Goal: Transaction & Acquisition: Purchase product/service

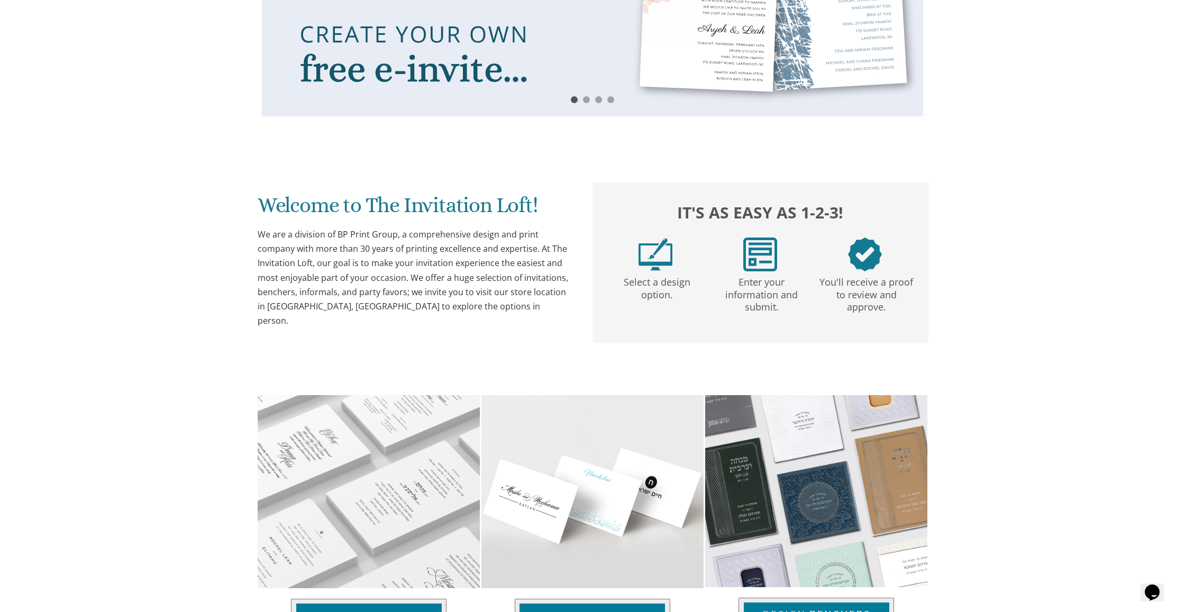
click at [406, 300] on div "We are a division of BP Print Group, a comprehensive design and print company w…" at bounding box center [415, 278] width 314 height 101
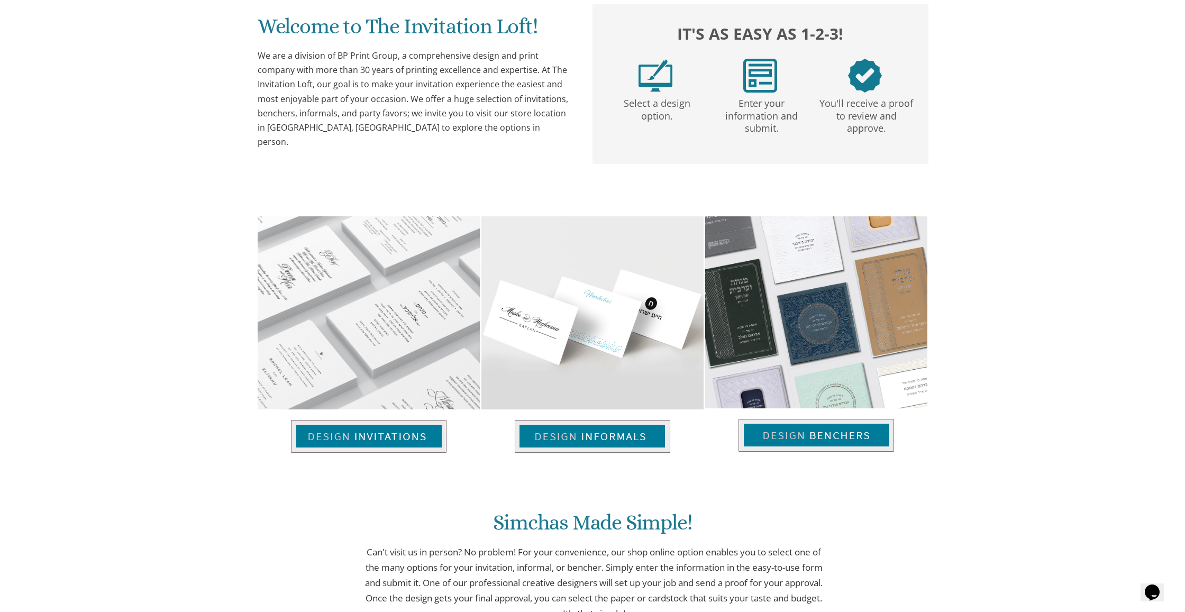
scroll to position [476, 0]
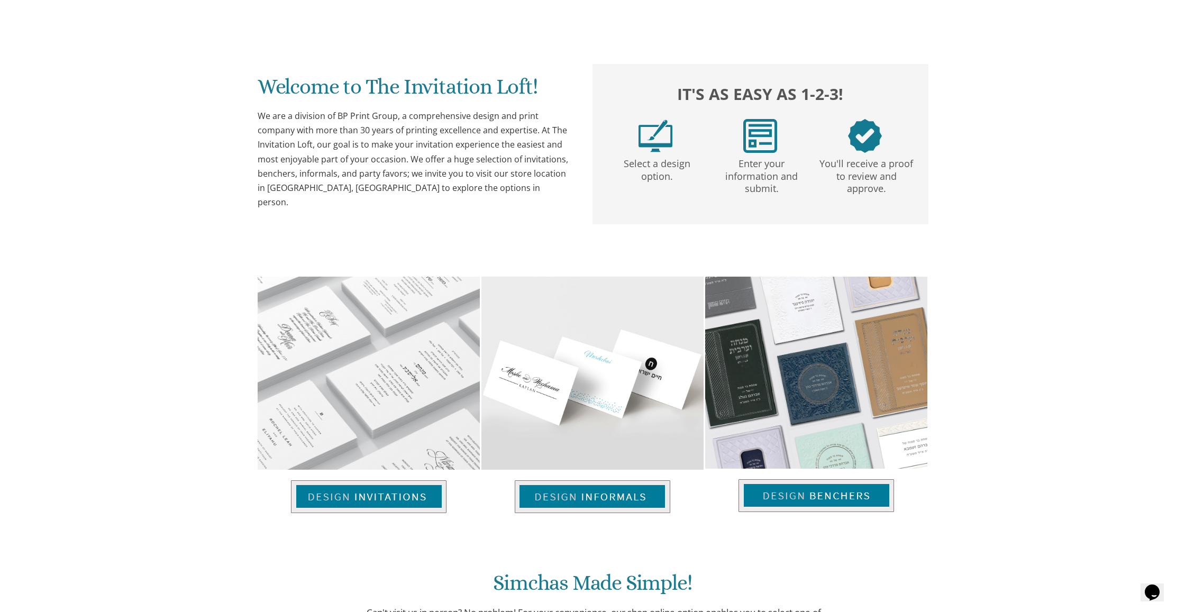
click at [418, 491] on img at bounding box center [369, 497] width 156 height 33
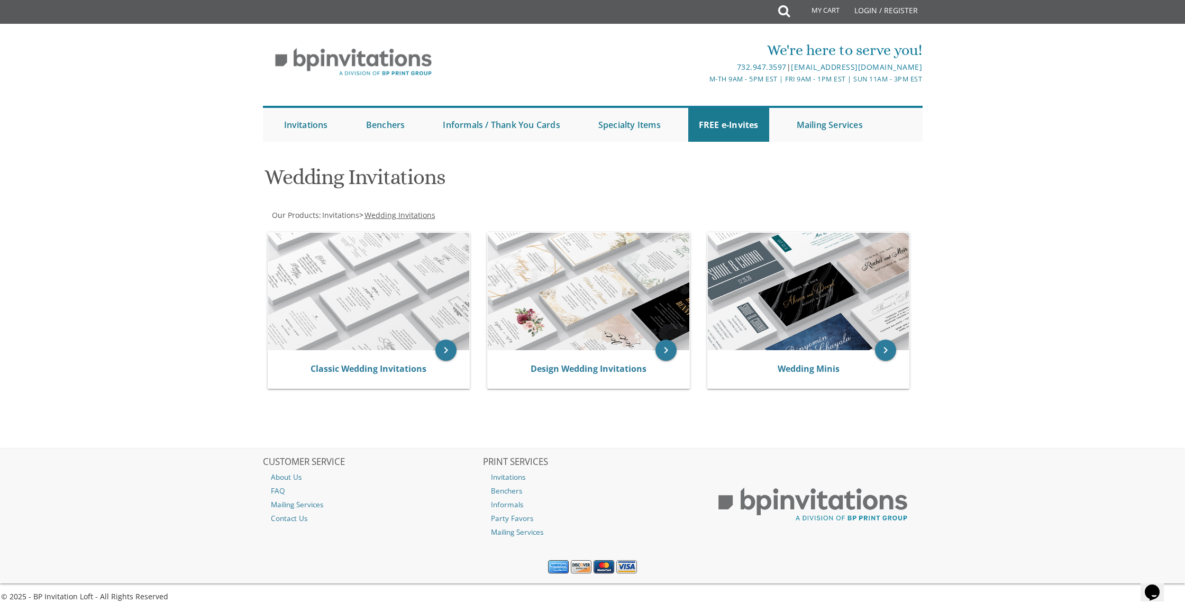
scroll to position [2, 0]
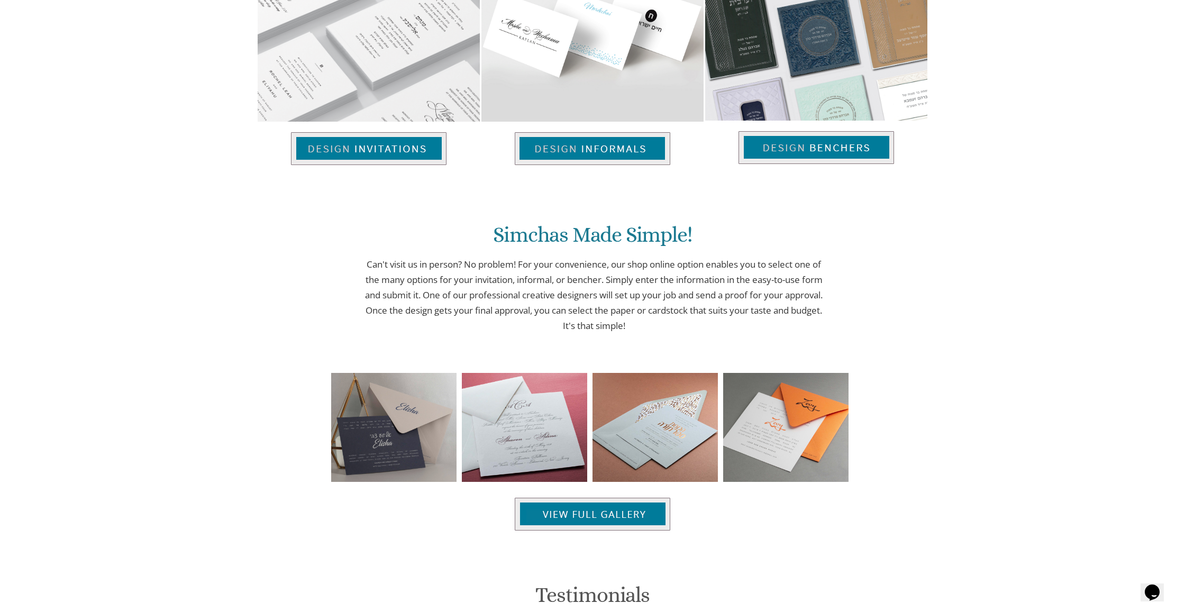
scroll to position [859, 0]
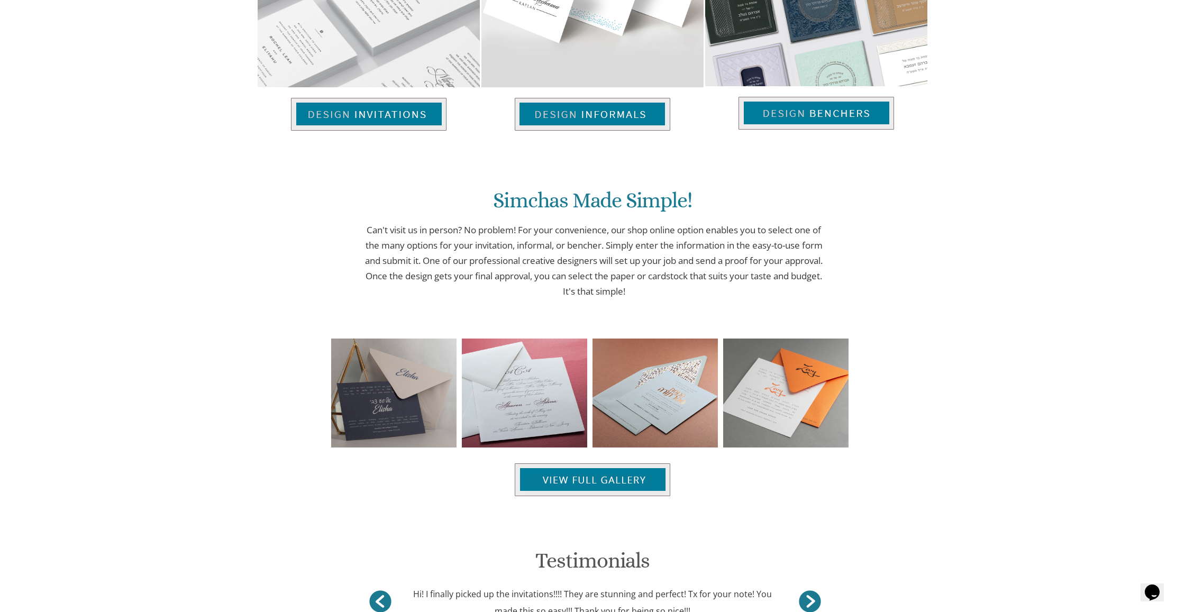
click at [396, 421] on img at bounding box center [393, 393] width 125 height 109
click at [405, 400] on img at bounding box center [393, 393] width 125 height 109
click at [783, 388] on img at bounding box center [785, 393] width 125 height 109
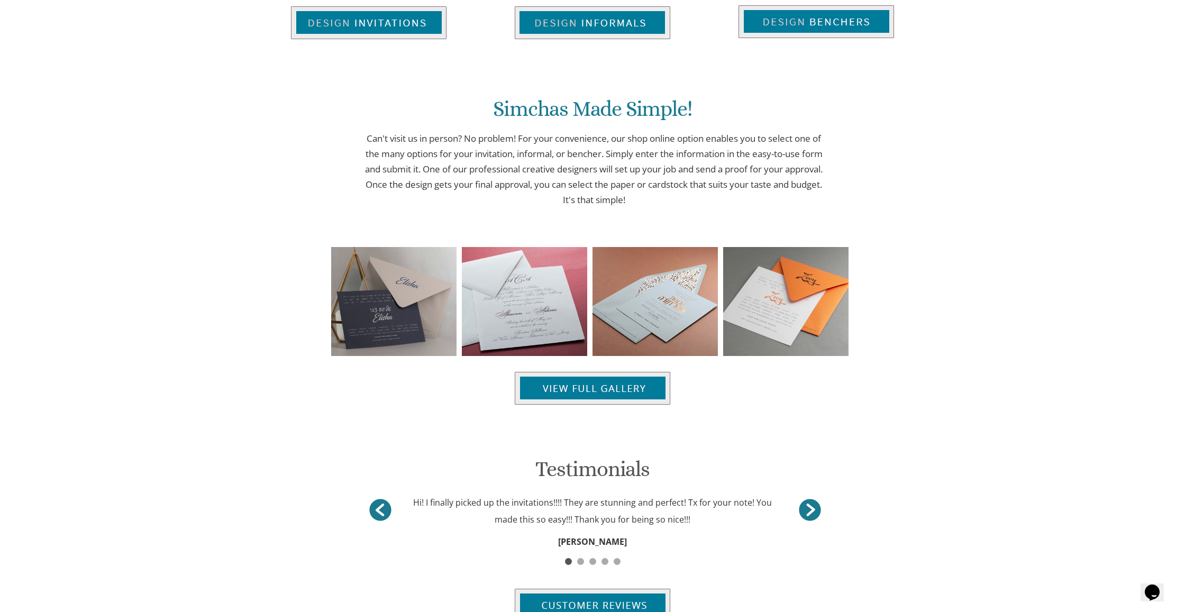
scroll to position [955, 0]
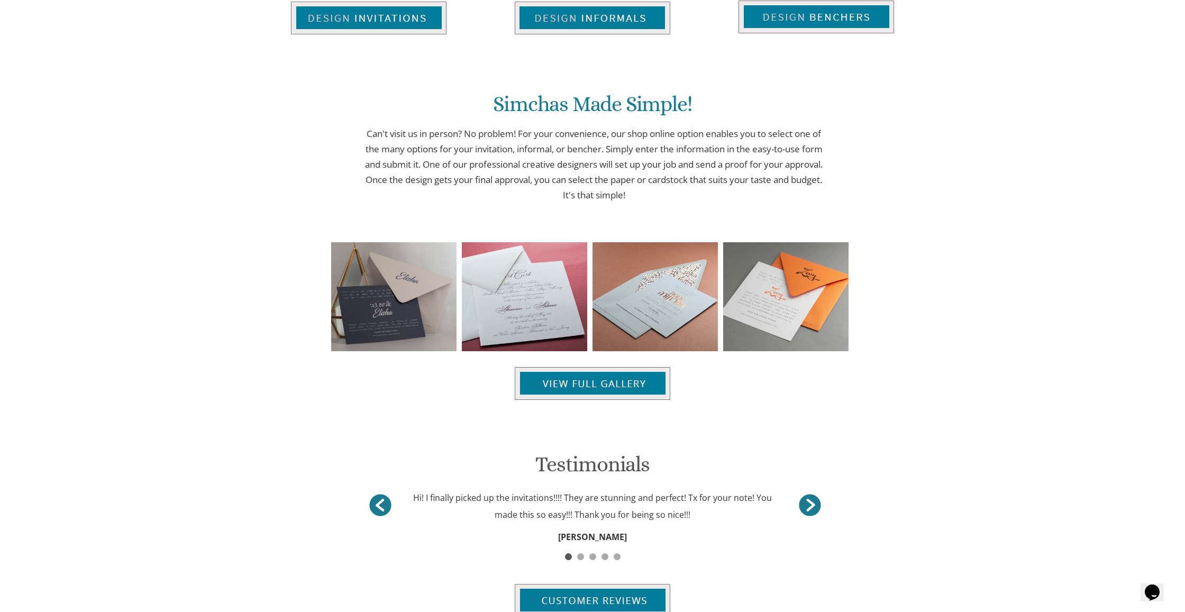
click at [634, 384] on img at bounding box center [593, 383] width 156 height 33
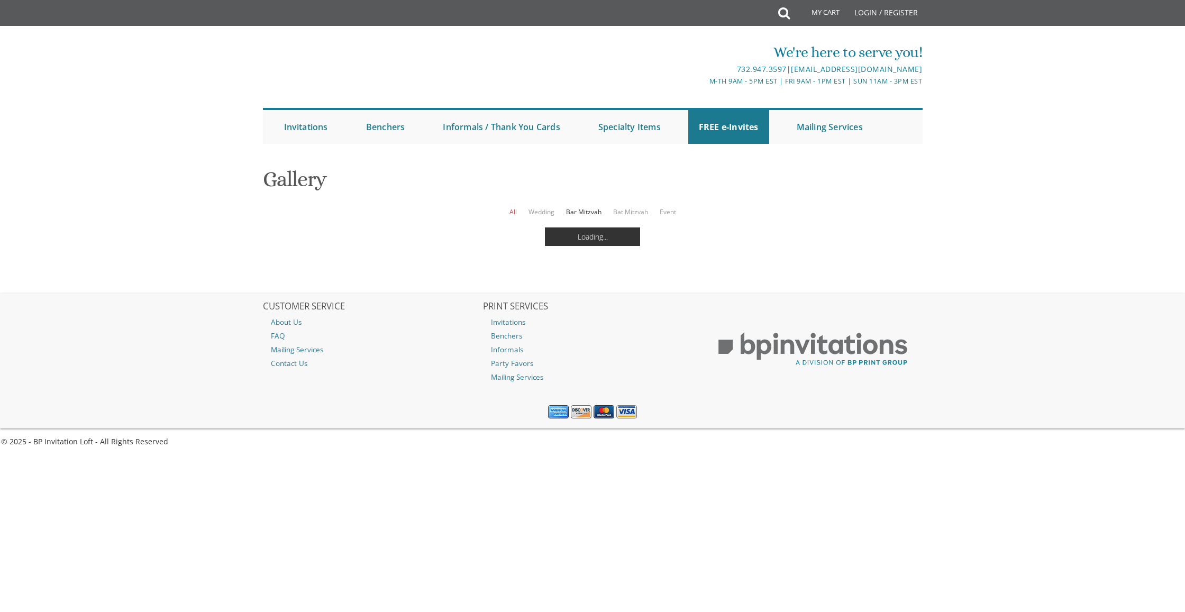
click at [587, 212] on link "Bar Mitzvah" at bounding box center [583, 211] width 35 height 9
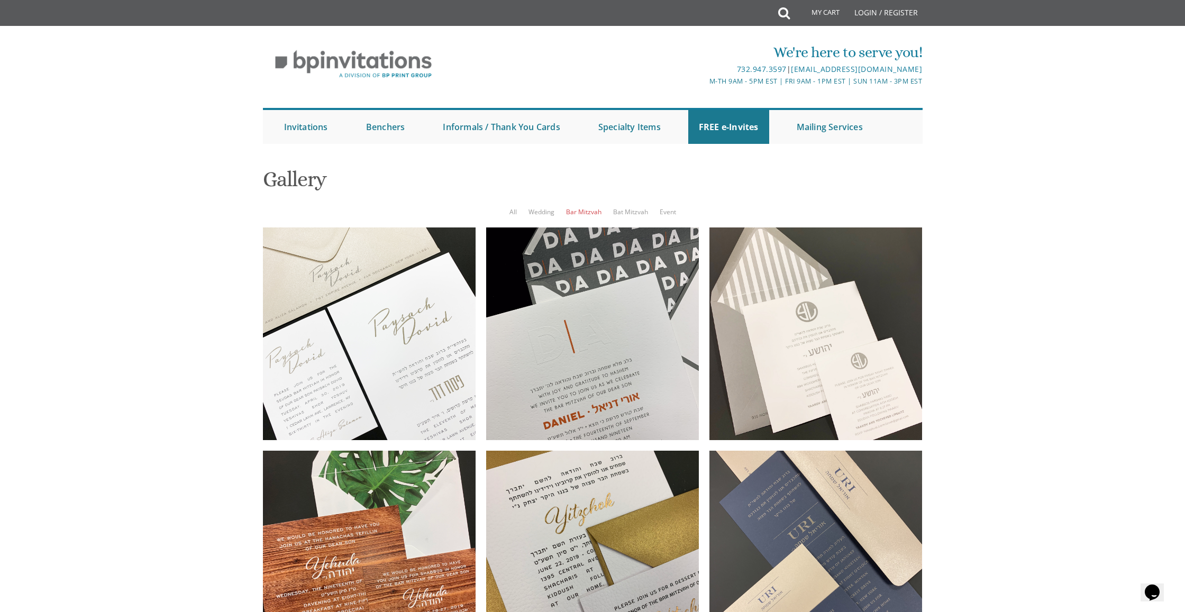
scroll to position [38, 0]
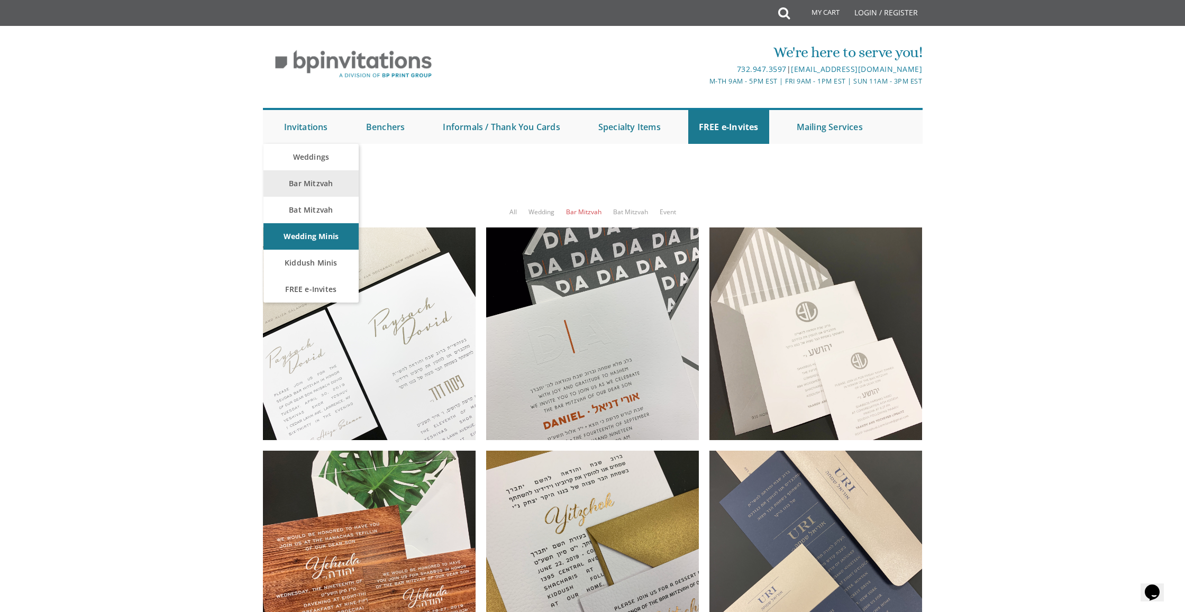
click at [313, 170] on link "Bar Mitzvah" at bounding box center [311, 183] width 95 height 26
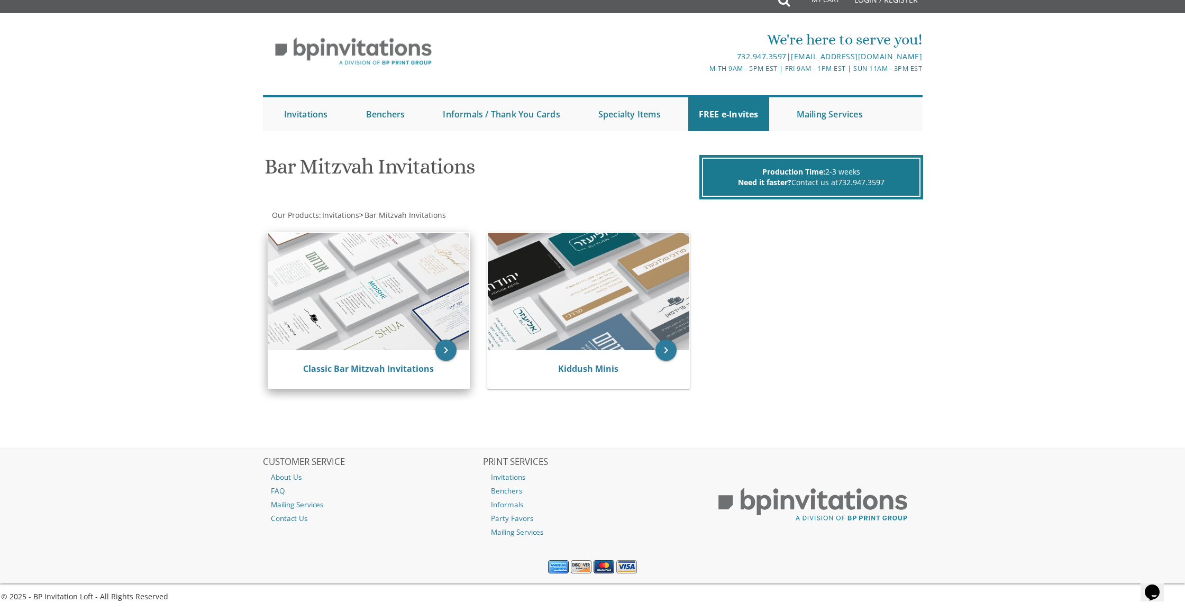
scroll to position [12, 0]
click at [375, 368] on link "Classic Bar Mitzvah Invitations" at bounding box center [368, 370] width 131 height 12
